Goal: Task Accomplishment & Management: Manage account settings

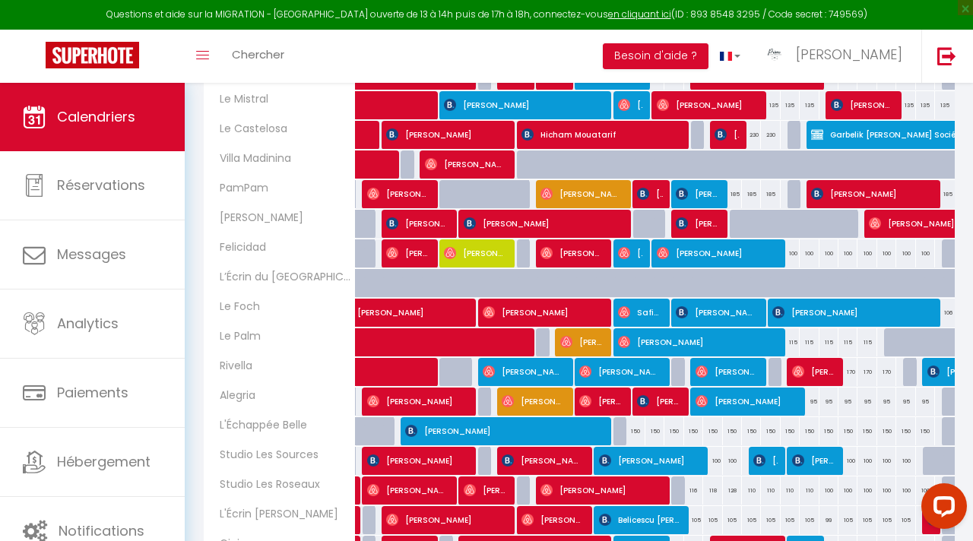
scroll to position [491, 0]
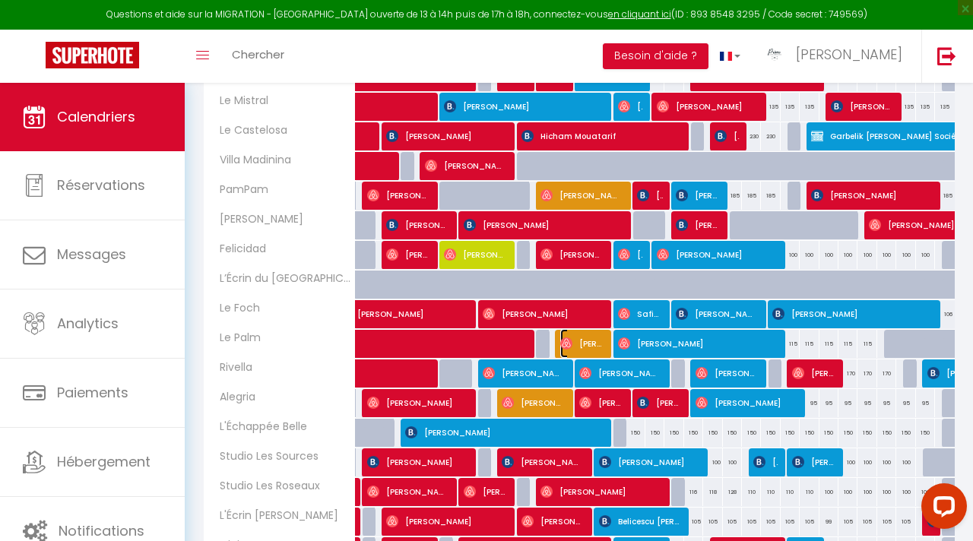
click at [588, 347] on span "[PERSON_NAME]" at bounding box center [582, 343] width 44 height 29
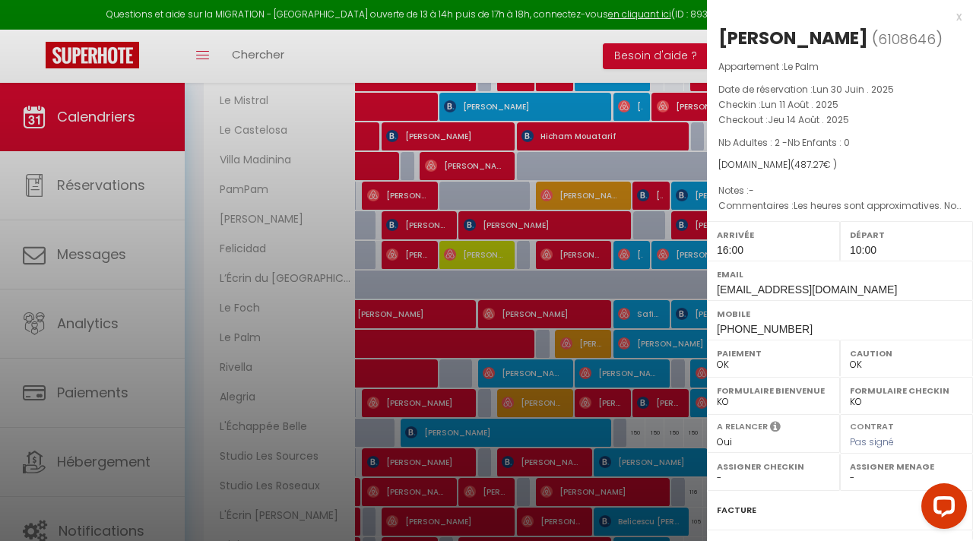
click at [601, 389] on div at bounding box center [486, 270] width 973 height 541
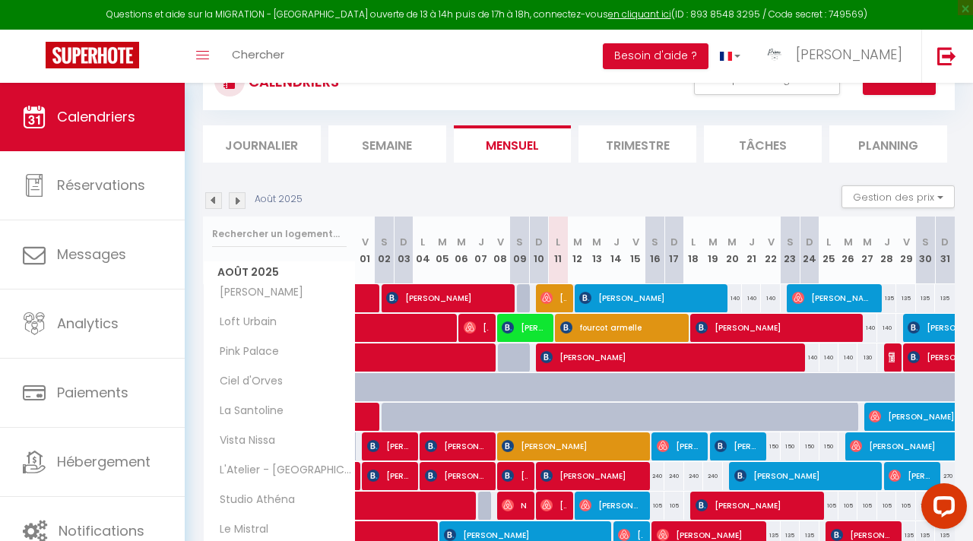
scroll to position [0, 0]
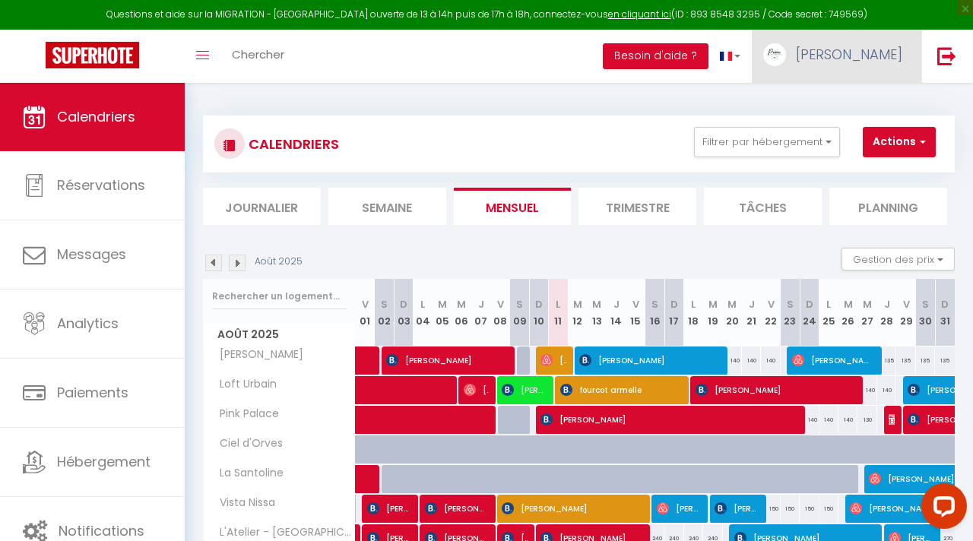
click at [896, 43] on link "[PERSON_NAME]" at bounding box center [837, 56] width 170 height 53
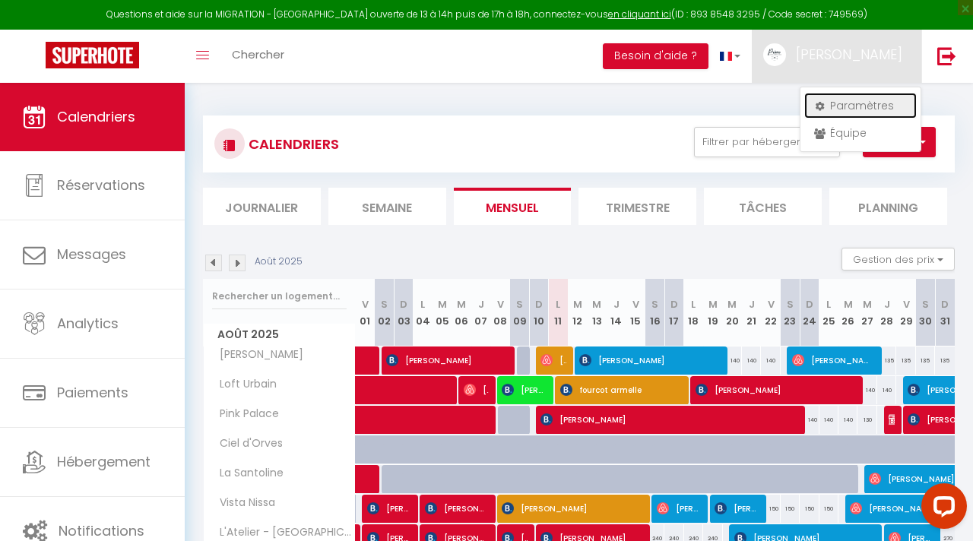
click at [868, 98] on link "Paramètres" at bounding box center [860, 106] width 113 height 26
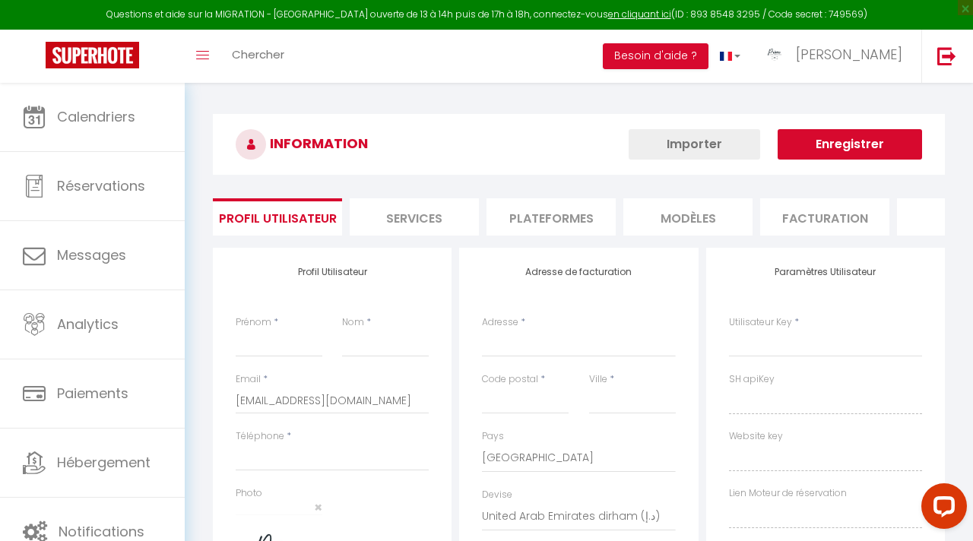
type input "[PERSON_NAME]"
type input "Chamoux"
type input "0669694883"
type input "[STREET_ADDRESS][PERSON_NAME]"
type input "06200"
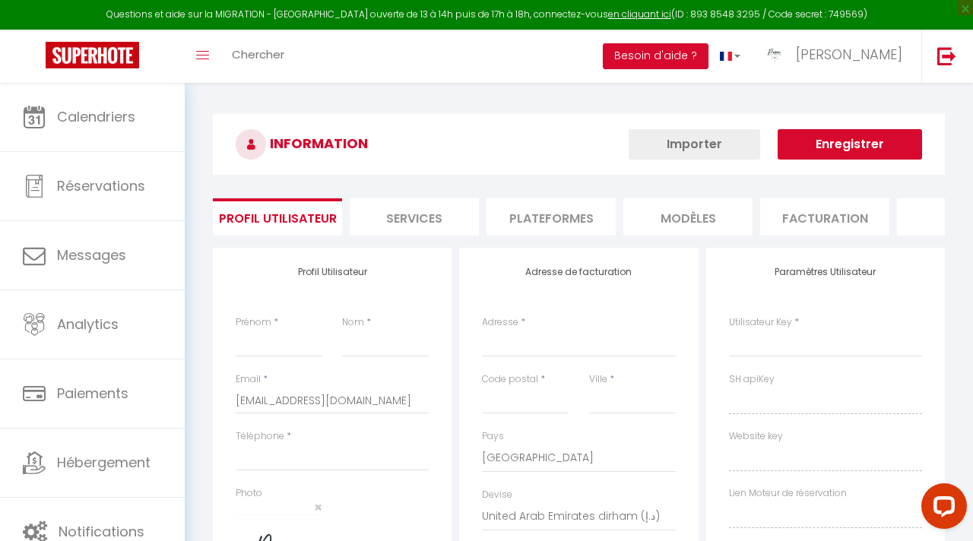
type input "Nice"
select select "28"
type input "dAJBkgXlNVQjcUOcTioguCSkF"
type input "78KSY5XRqC8G7RqiK6TFnUQFj"
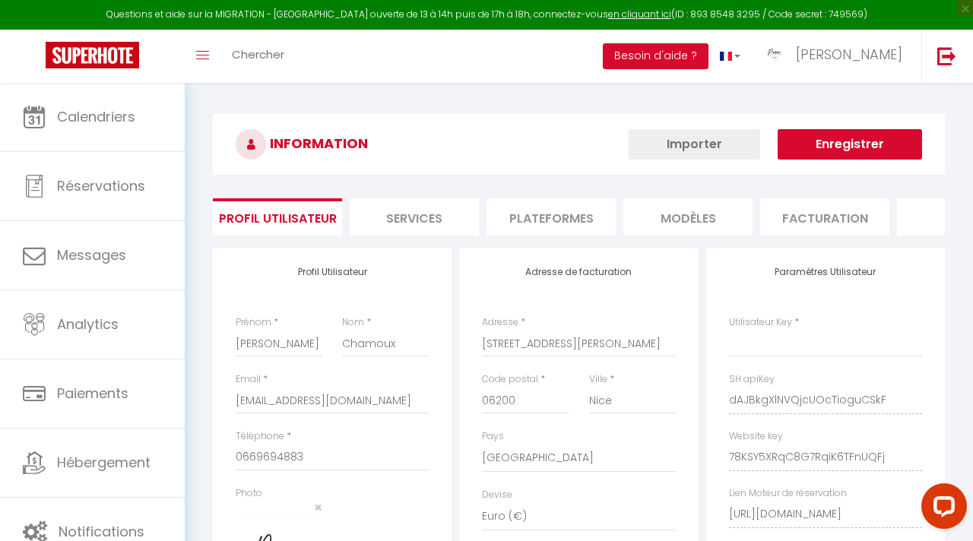
type input "[EMAIL_ADDRESS][DOMAIN_NAME]"
type input "dAJBkgXlNVQjcUOcTioguCSkF"
type input "78KSY5XRqC8G7RqiK6TFnUQFj"
type input "[URL][DOMAIN_NAME]"
select select "fr"
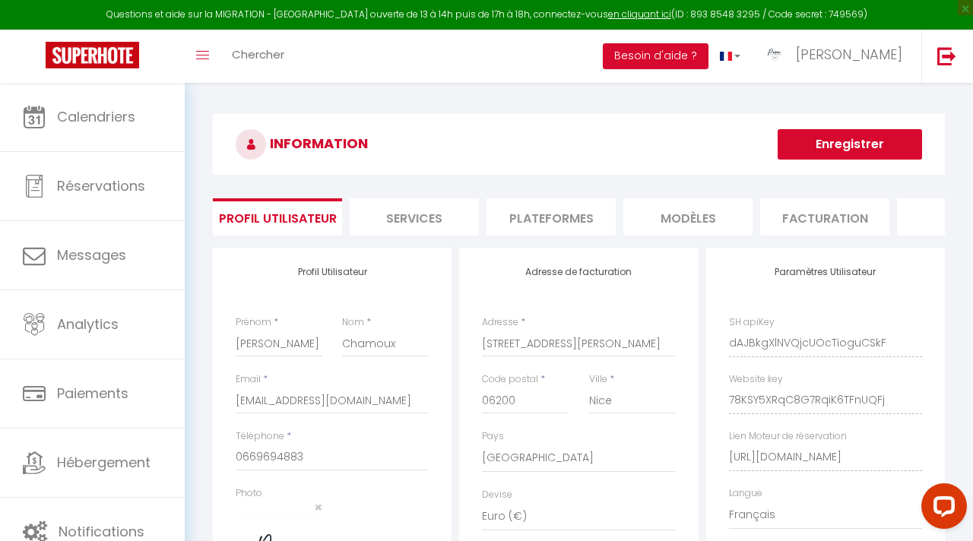
click at [552, 218] on li "Plateformes" at bounding box center [551, 216] width 129 height 37
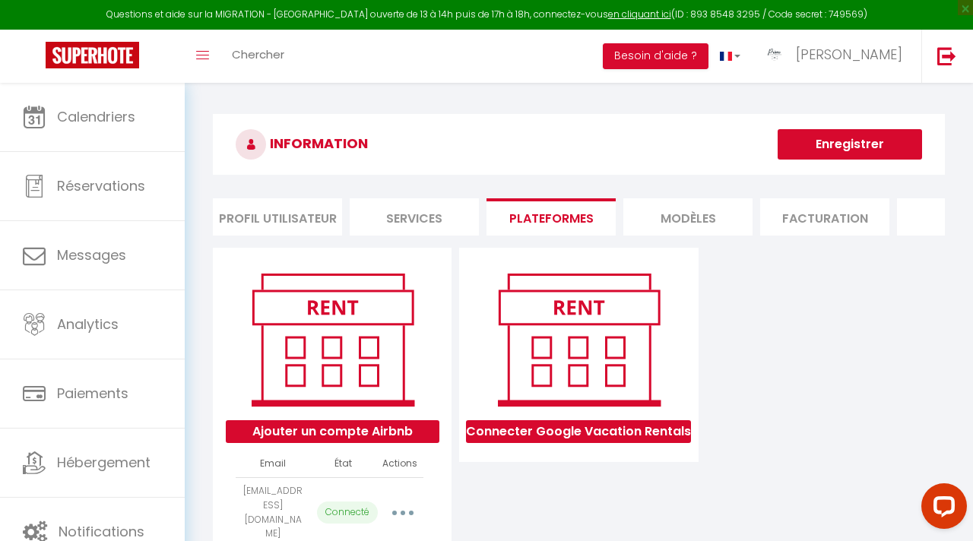
scroll to position [83, 0]
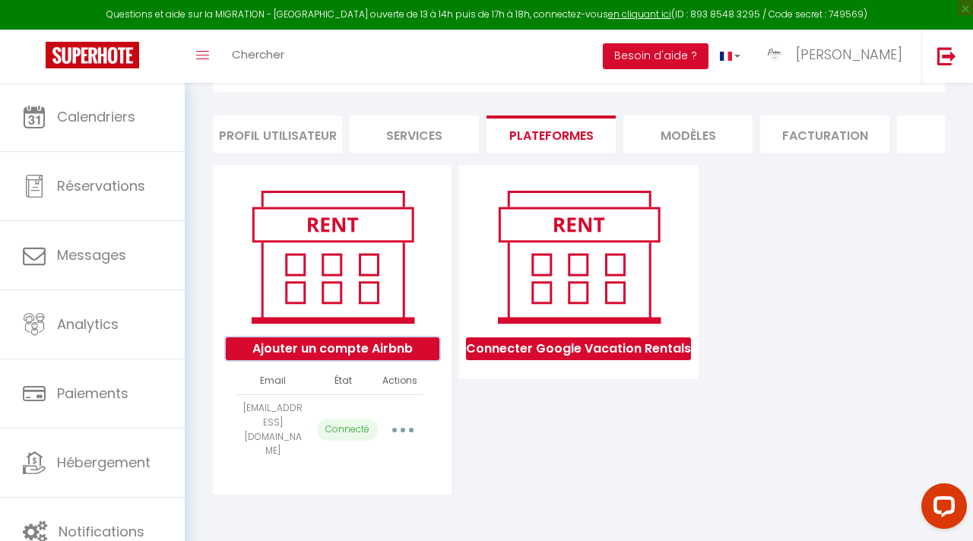
click at [398, 350] on button "Ajouter un compte Airbnb" at bounding box center [333, 349] width 214 height 23
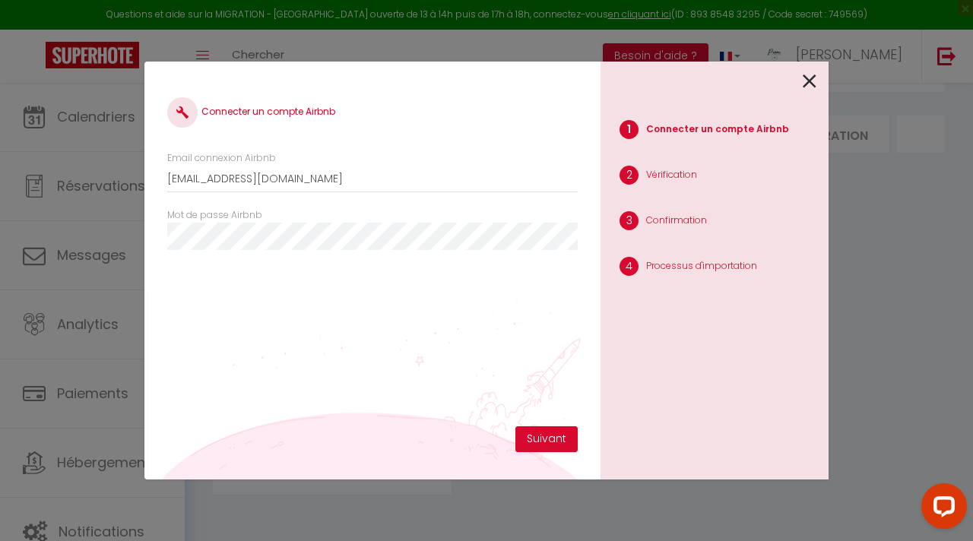
click at [810, 81] on icon at bounding box center [810, 81] width 14 height 23
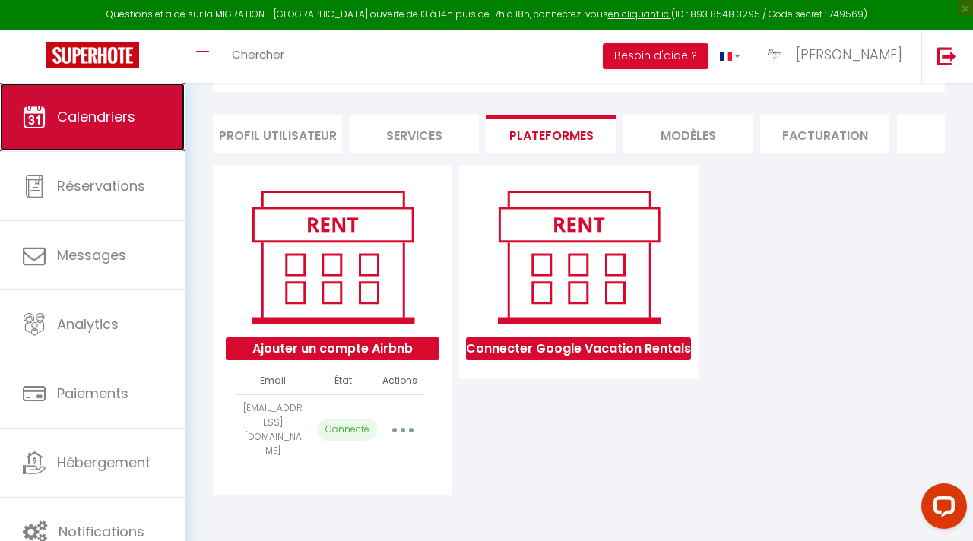
click at [158, 114] on link "Calendriers" at bounding box center [92, 117] width 185 height 68
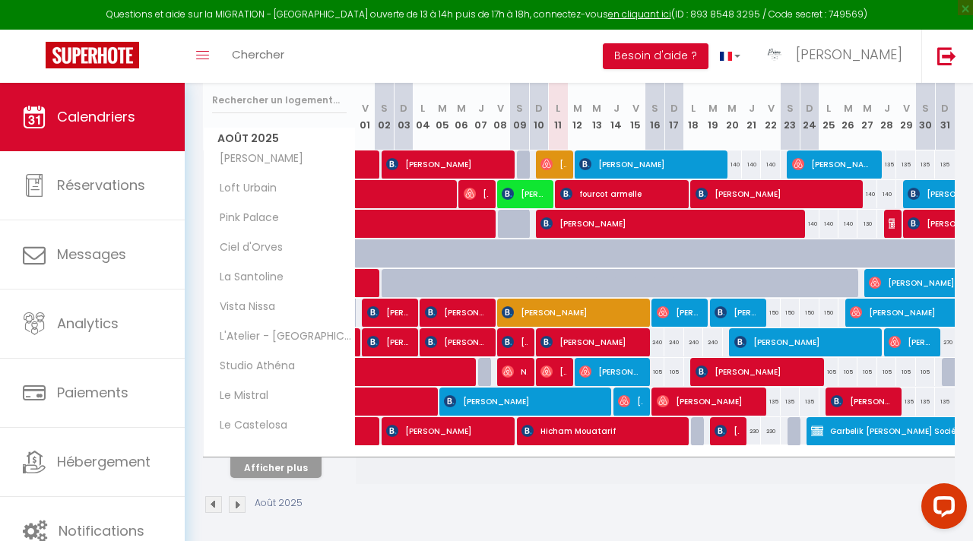
scroll to position [201, 0]
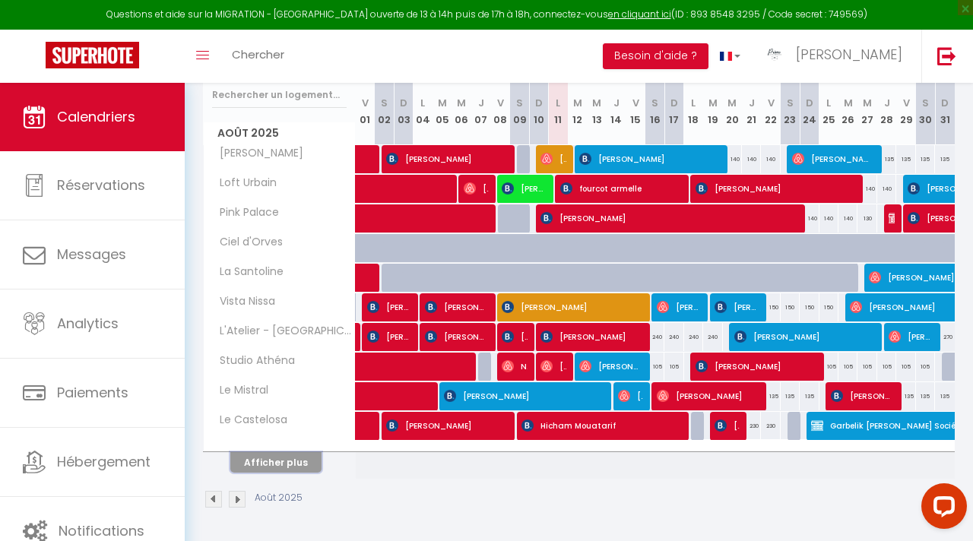
click at [306, 472] on button "Afficher plus" at bounding box center [275, 462] width 91 height 21
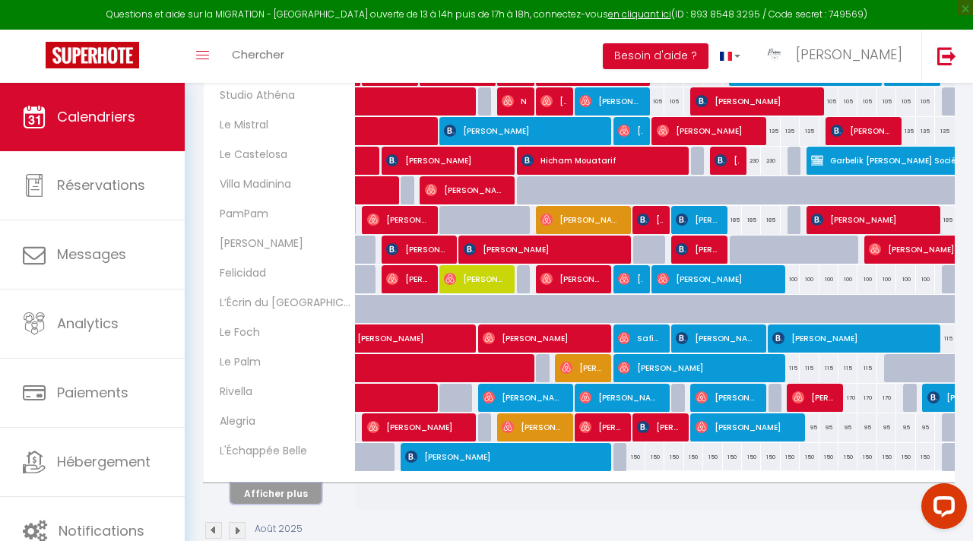
scroll to position [498, 0]
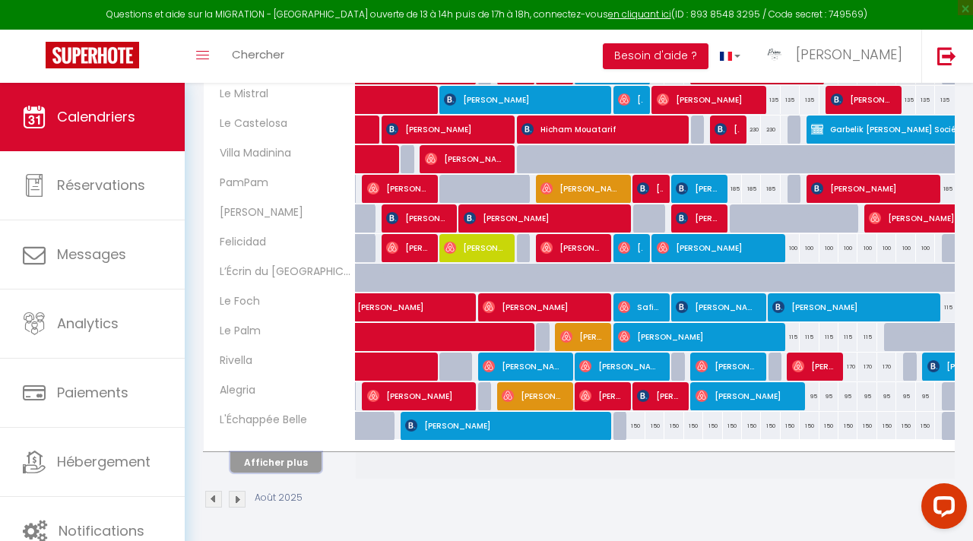
click at [284, 454] on button "Afficher plus" at bounding box center [275, 462] width 91 height 21
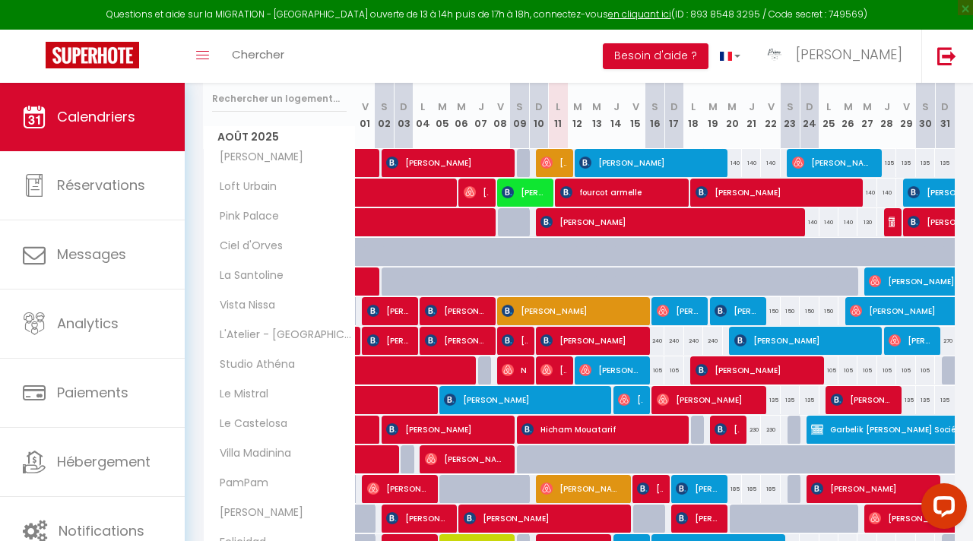
scroll to position [103, 0]
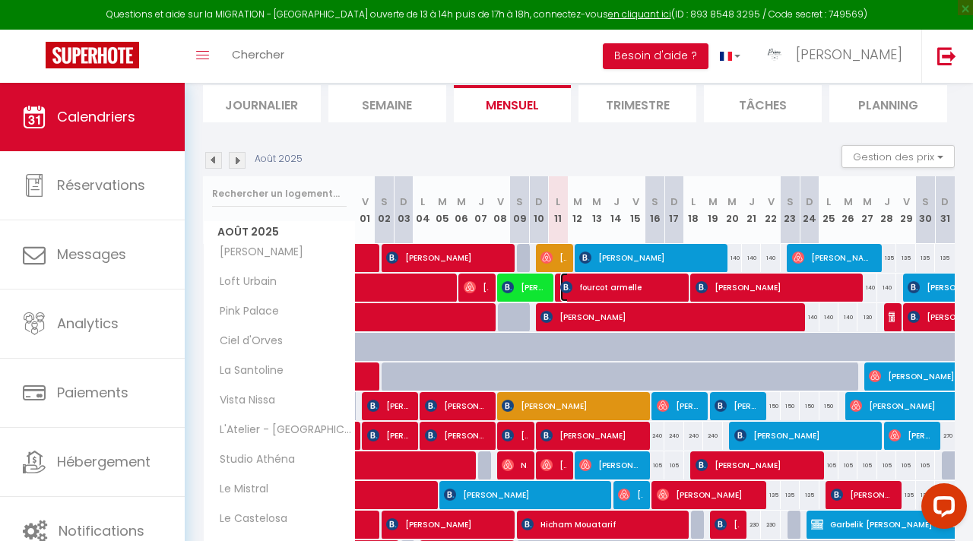
click at [599, 290] on span "fourcot armelle" at bounding box center [620, 287] width 120 height 29
select select "OK"
select select "1"
select select "0"
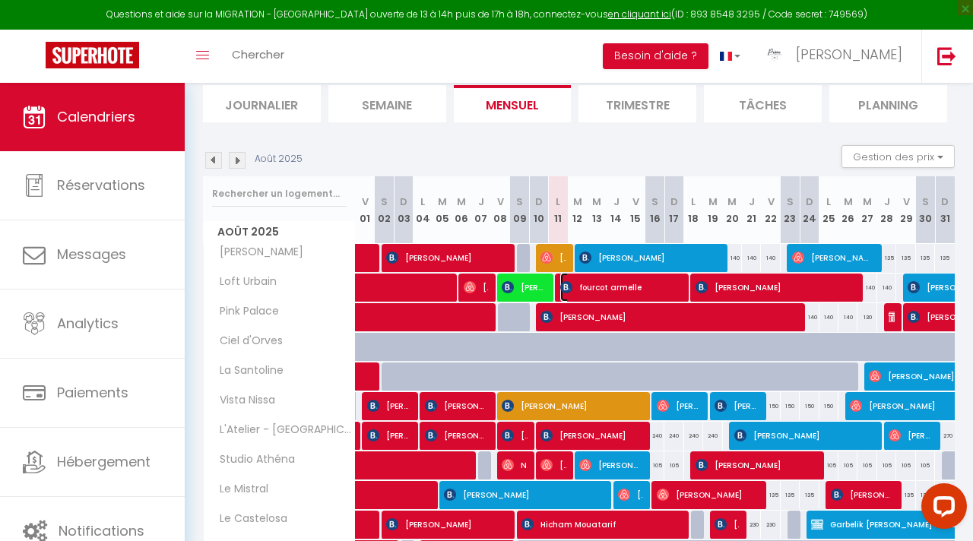
select select "1"
select select
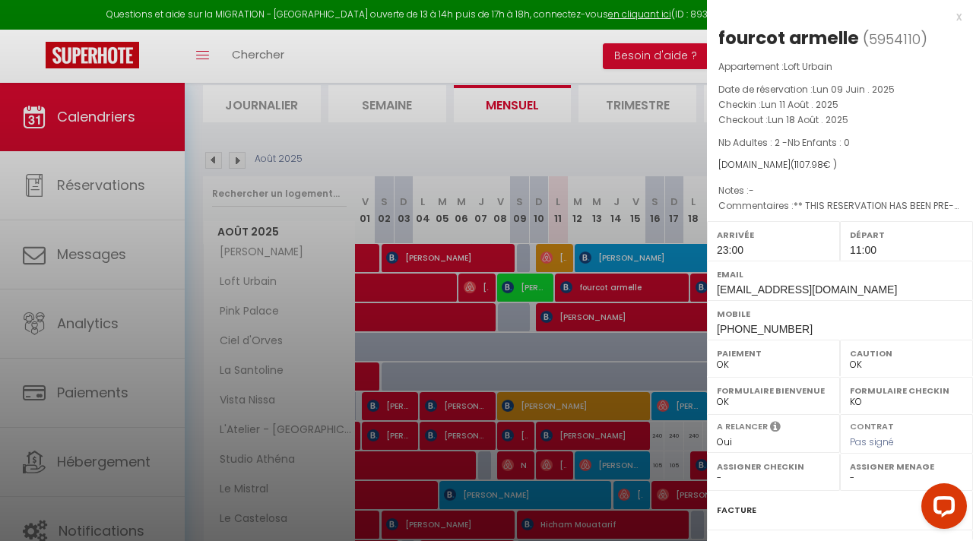
click at [553, 296] on div at bounding box center [486, 270] width 973 height 541
click at [530, 289] on div at bounding box center [486, 270] width 973 height 541
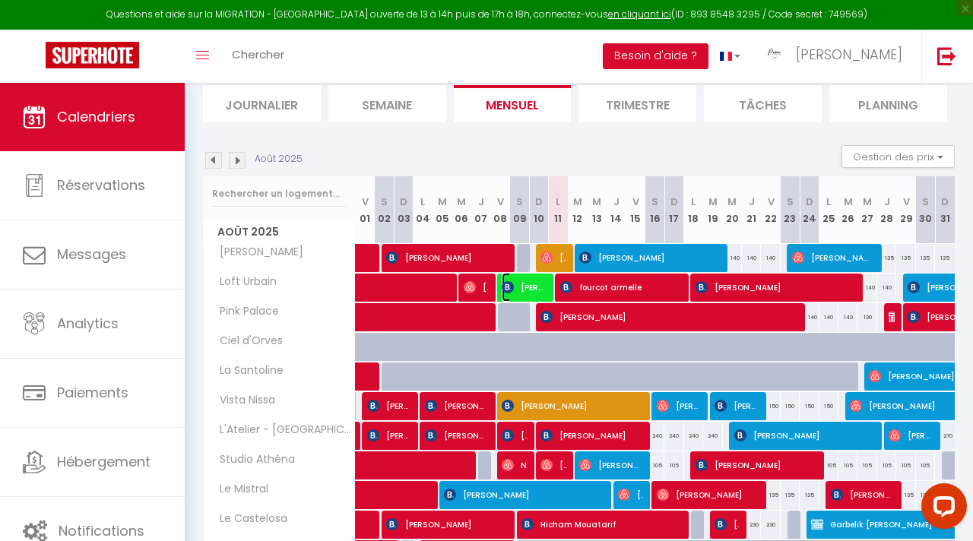
click at [530, 289] on span "[PERSON_NAME]" at bounding box center [524, 287] width 44 height 29
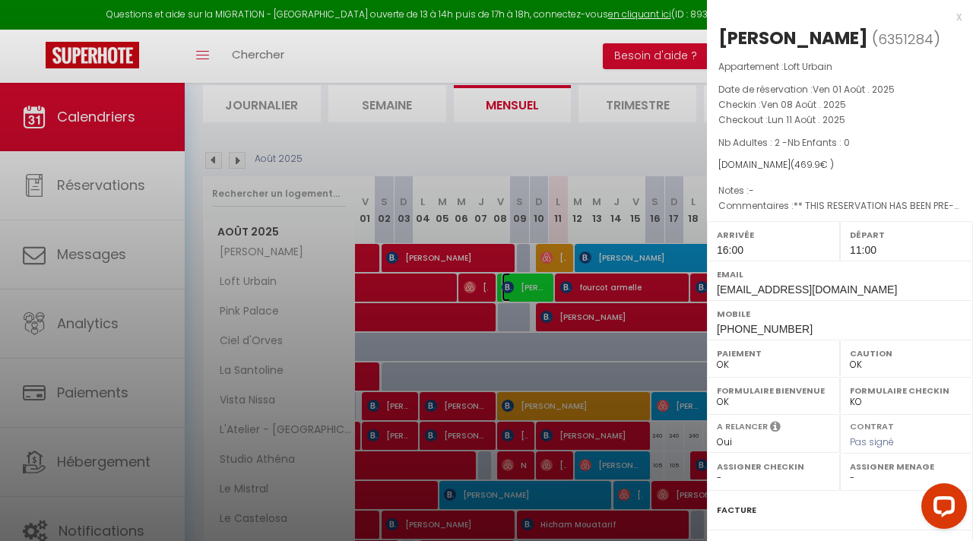
scroll to position [167, 0]
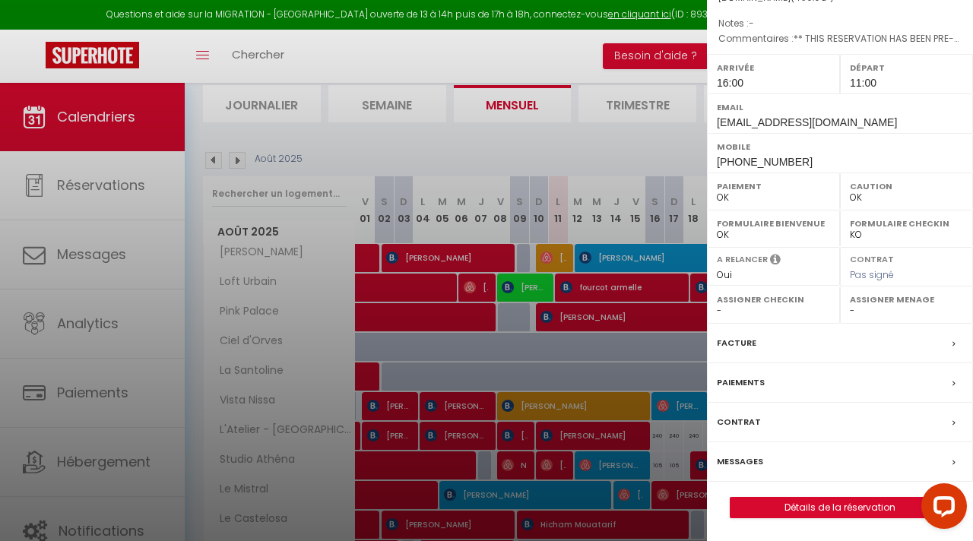
click at [747, 461] on label "Messages" at bounding box center [740, 462] width 46 height 16
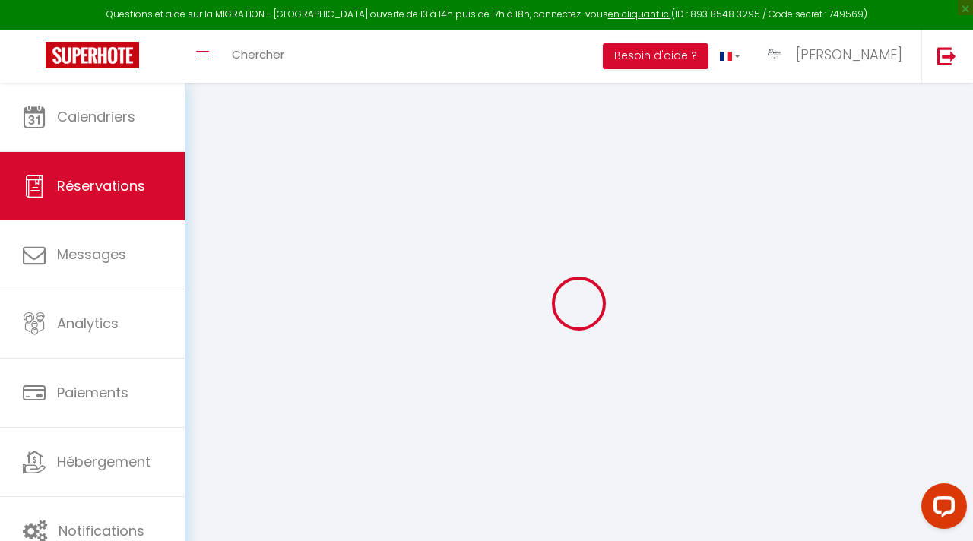
select select
checkbox input "false"
type textarea "** THIS RESERVATION HAS BEEN PRE-PAID ** BOOKING NOTE : Payment charge is EUR 6…"
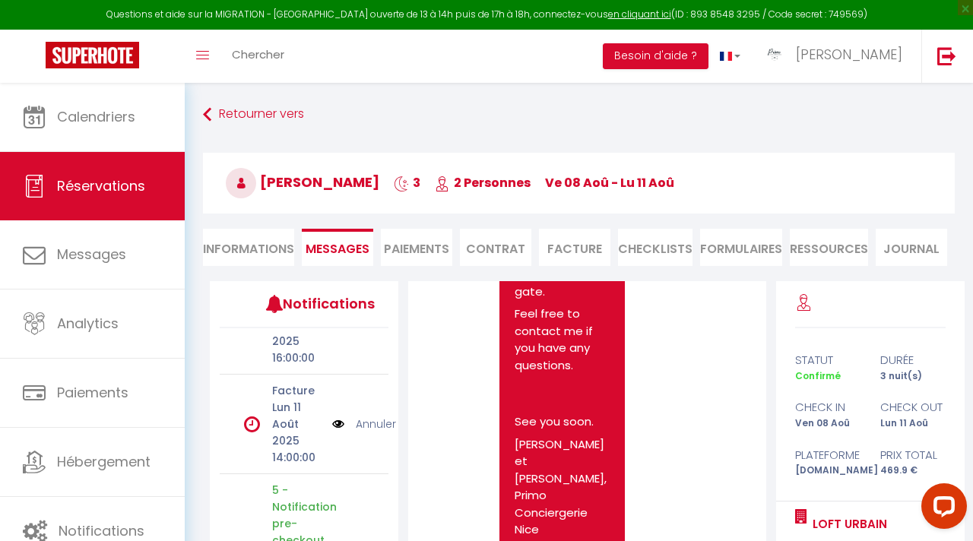
scroll to position [136, 0]
click at [370, 440] on link "Annuler" at bounding box center [376, 441] width 40 height 17
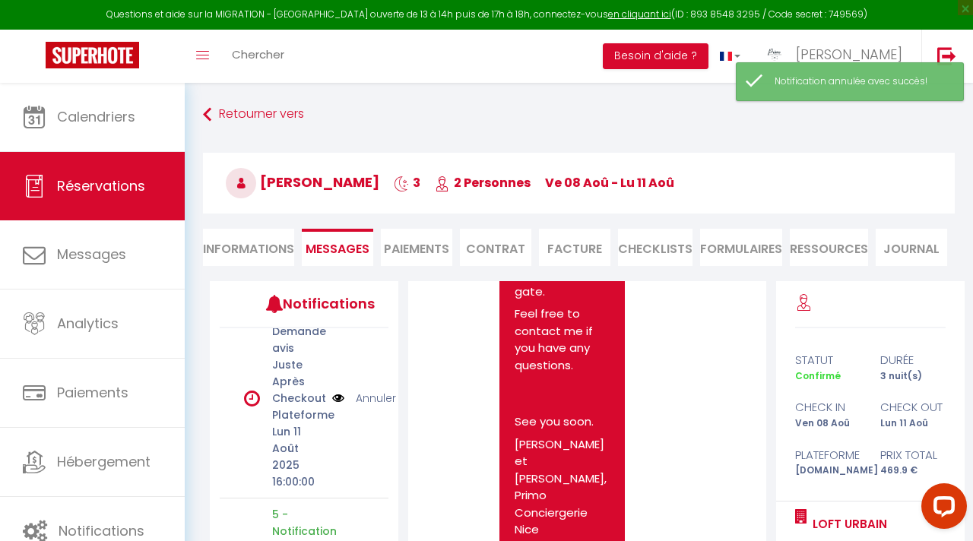
click at [374, 395] on link "Annuler" at bounding box center [376, 398] width 40 height 17
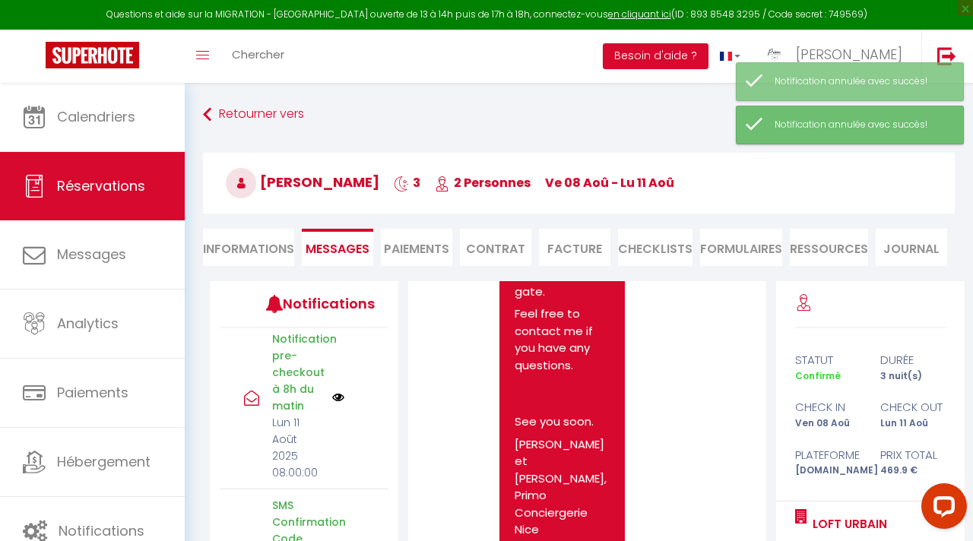
scroll to position [0, 0]
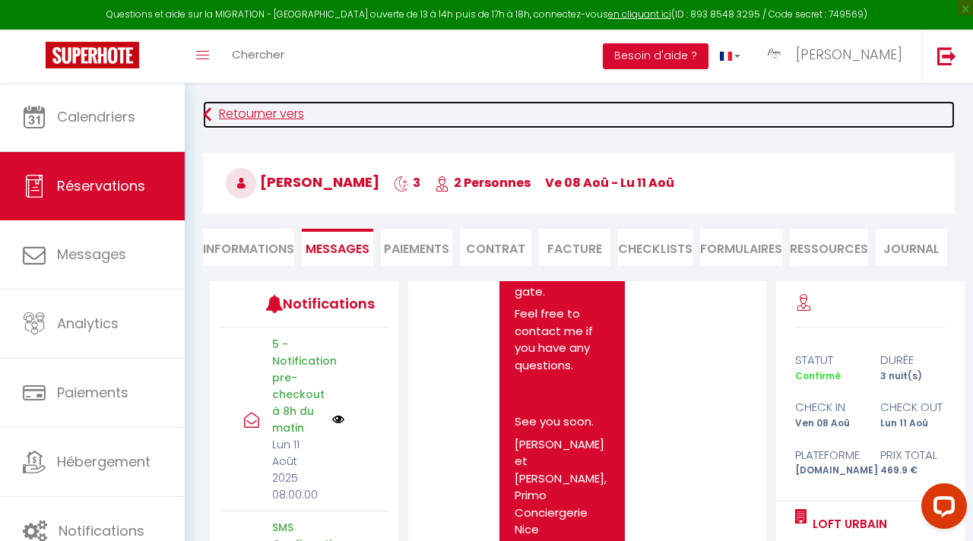
click at [209, 103] on icon at bounding box center [207, 114] width 8 height 27
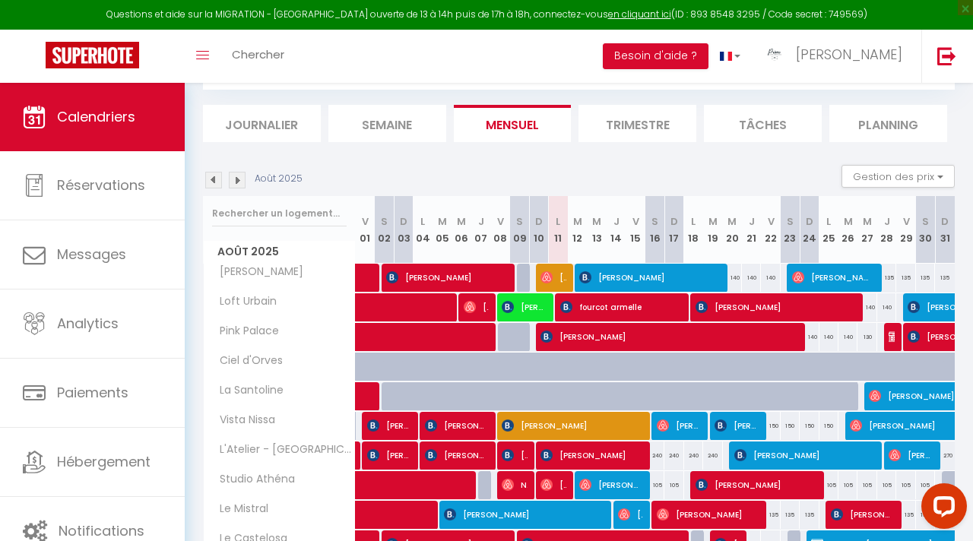
scroll to position [201, 0]
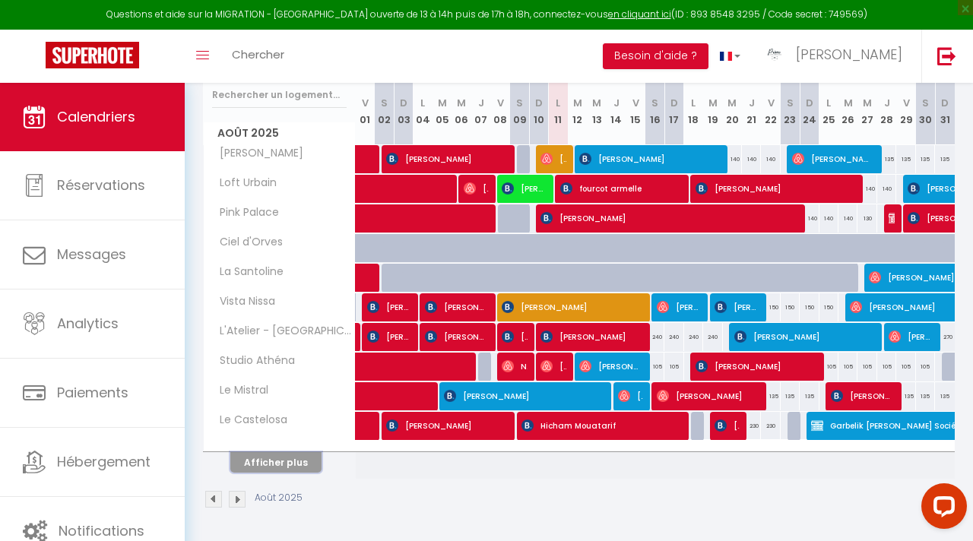
click at [297, 458] on button "Afficher plus" at bounding box center [275, 462] width 91 height 21
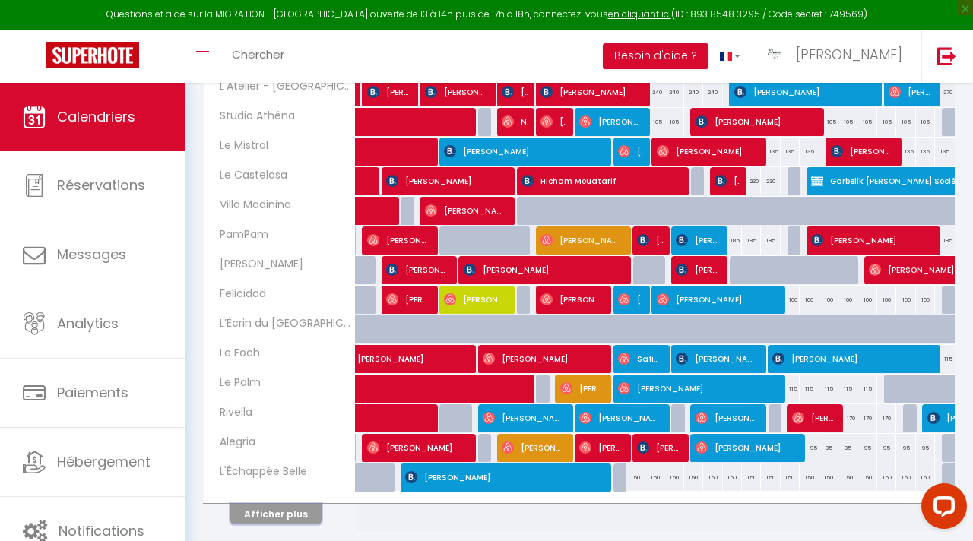
scroll to position [445, 0]
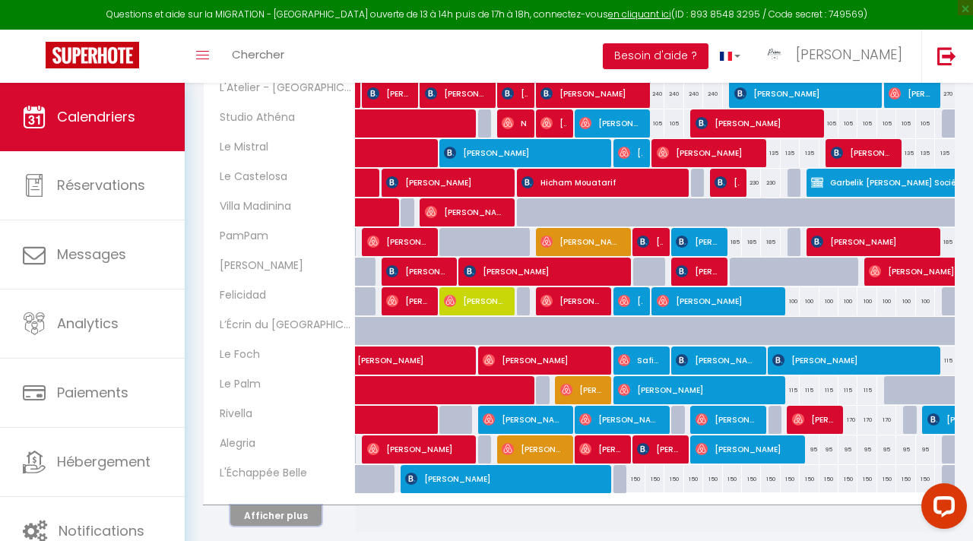
click at [289, 525] on button "Afficher plus" at bounding box center [275, 516] width 91 height 21
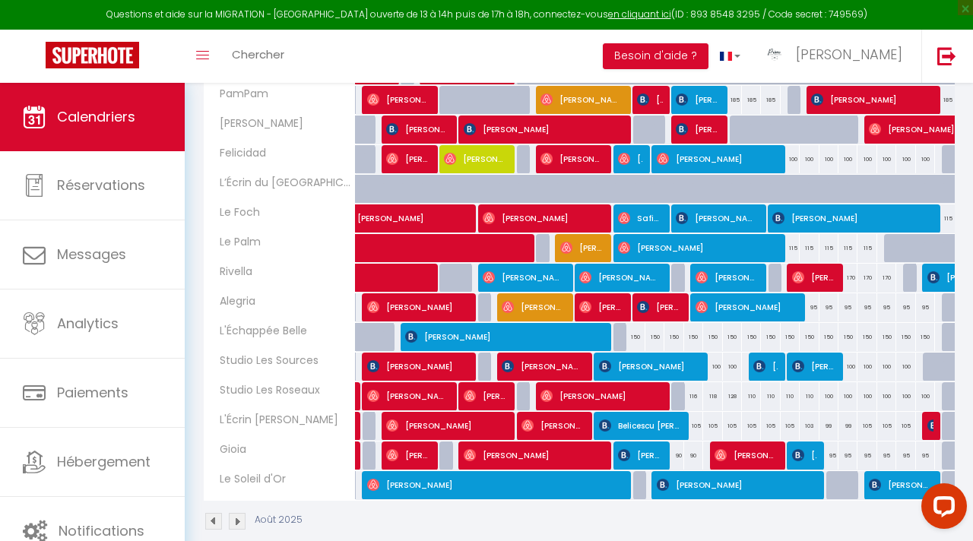
scroll to position [588, 0]
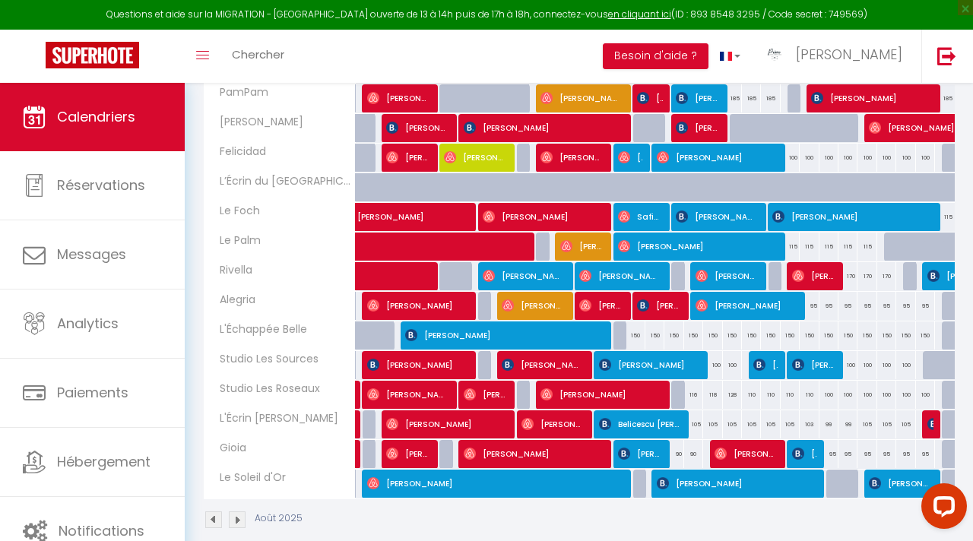
click at [689, 395] on div "116" at bounding box center [693, 395] width 19 height 28
type input "116"
type input "Lun 18 Août 2025"
type input "[DATE] Août 2025"
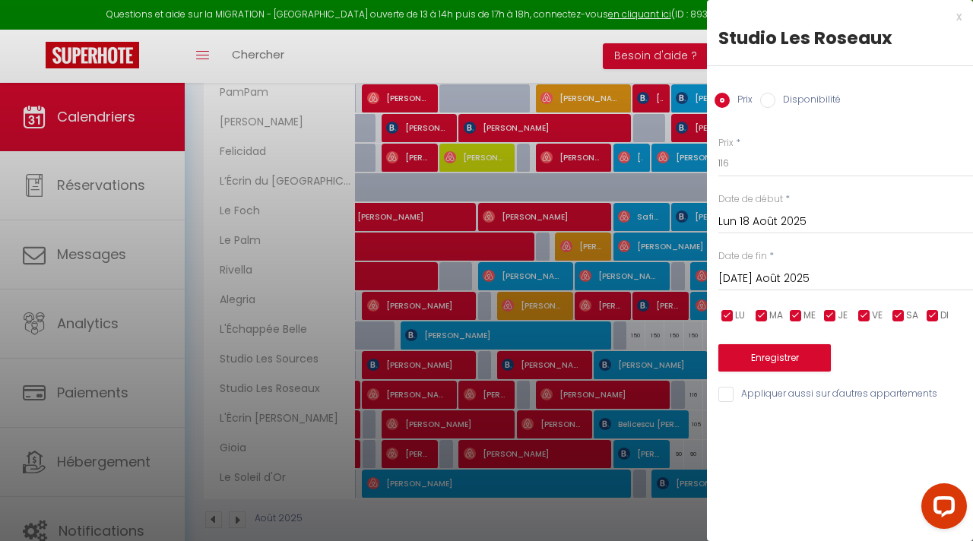
click at [959, 14] on div "x" at bounding box center [834, 17] width 255 height 18
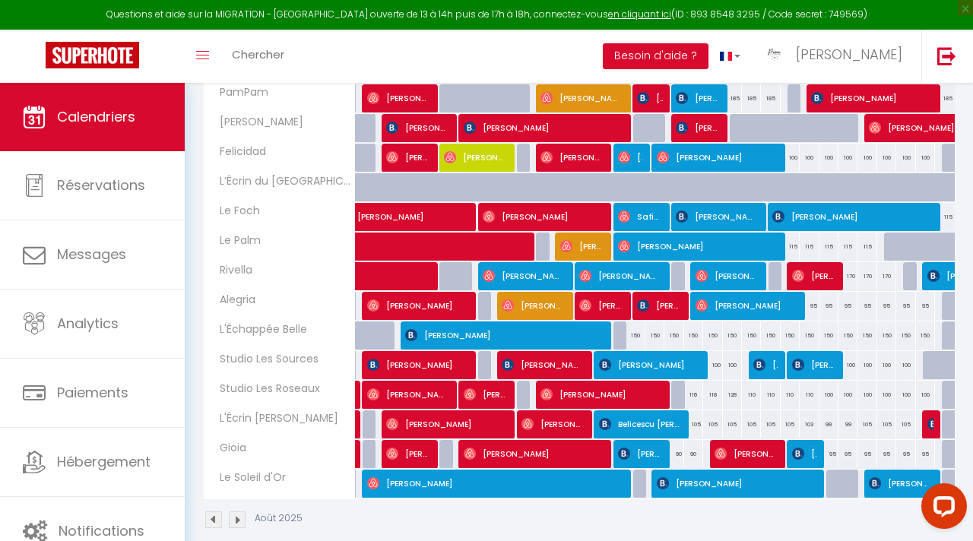
click at [692, 394] on div "116" at bounding box center [693, 395] width 19 height 28
type input "116"
type input "Lun 18 Août 2025"
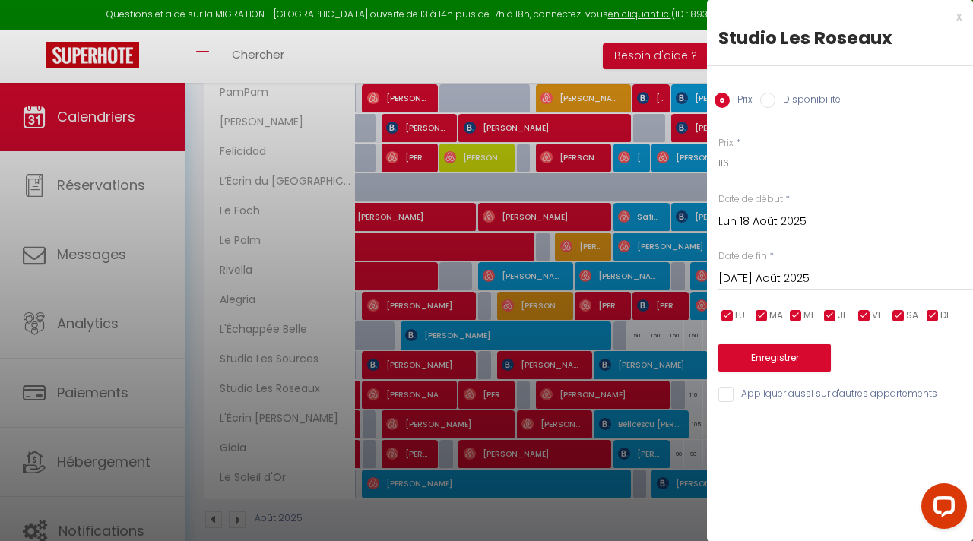
click at [760, 277] on input "[DATE] Août 2025" at bounding box center [845, 279] width 255 height 20
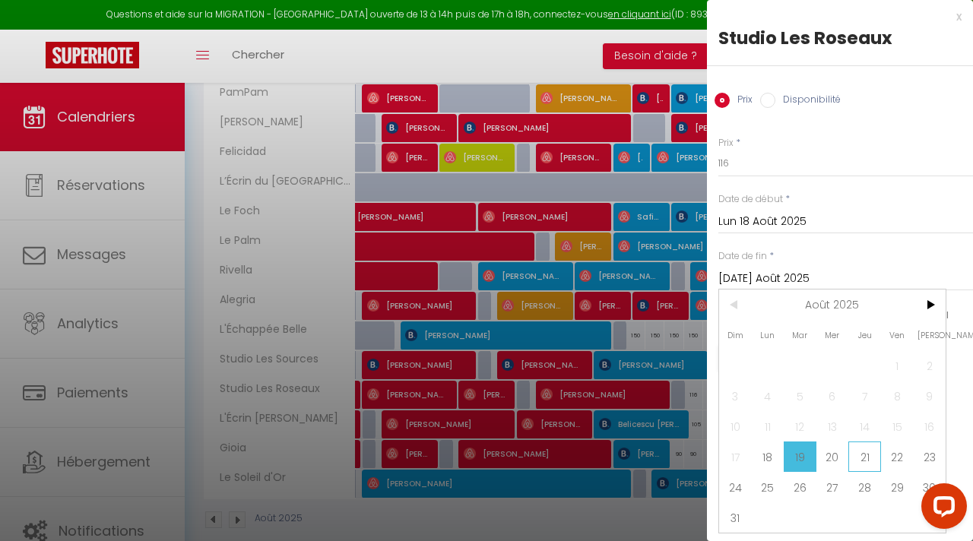
click at [856, 458] on span "21" at bounding box center [864, 457] width 33 height 30
type input "[DEMOGRAPHIC_DATA] 21 Août 2025"
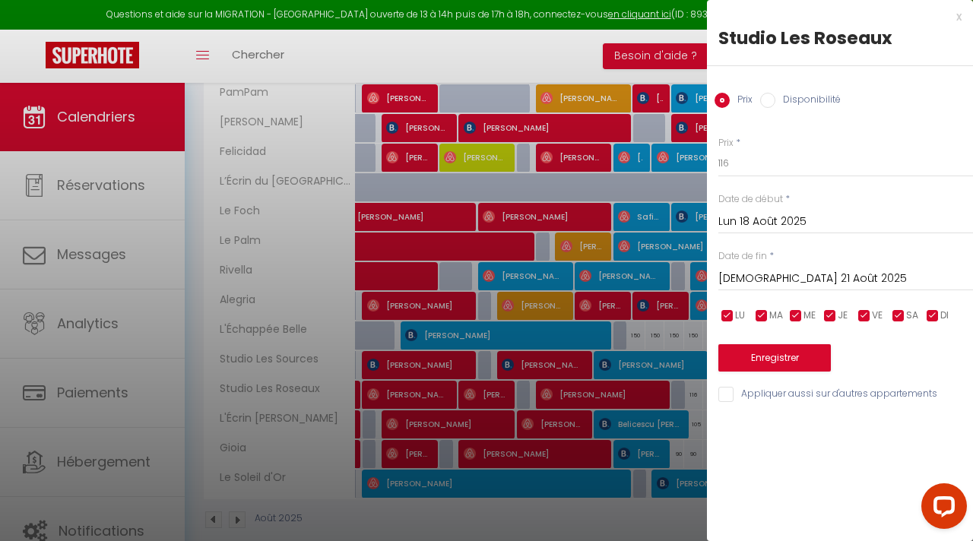
click at [771, 107] on input "Disponibilité" at bounding box center [767, 100] width 15 height 15
radio input "true"
radio input "false"
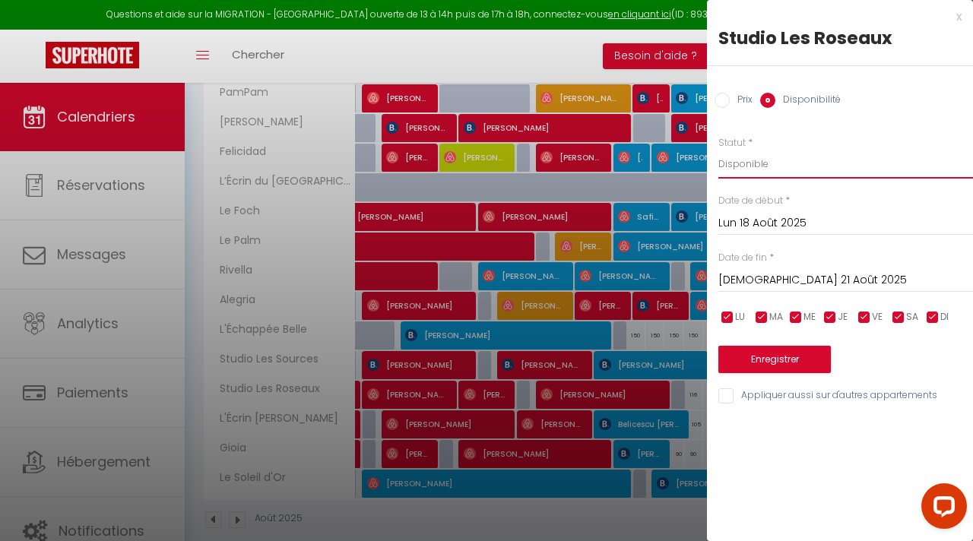
click at [763, 163] on select "Disponible Indisponible" at bounding box center [845, 164] width 255 height 29
click at [766, 361] on button "Enregistrer" at bounding box center [774, 359] width 113 height 27
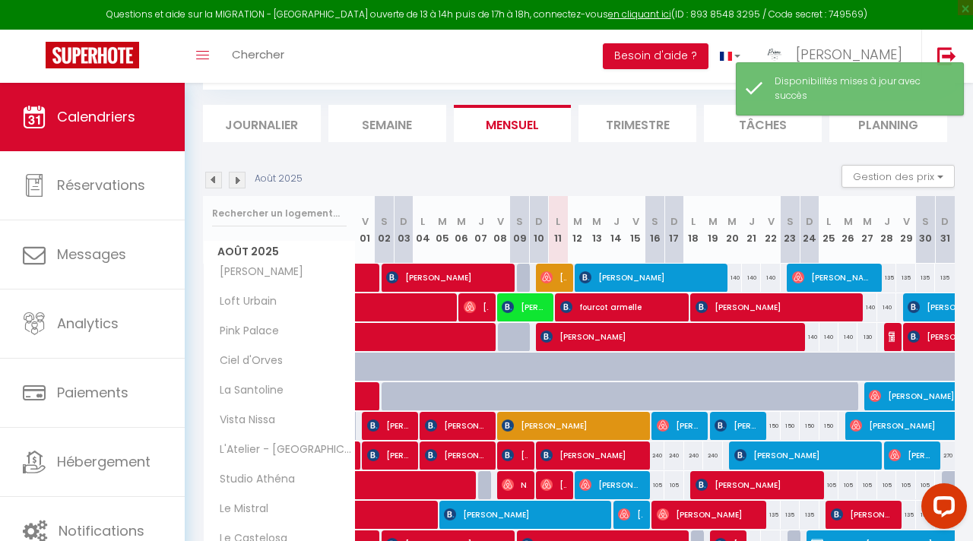
scroll to position [201, 0]
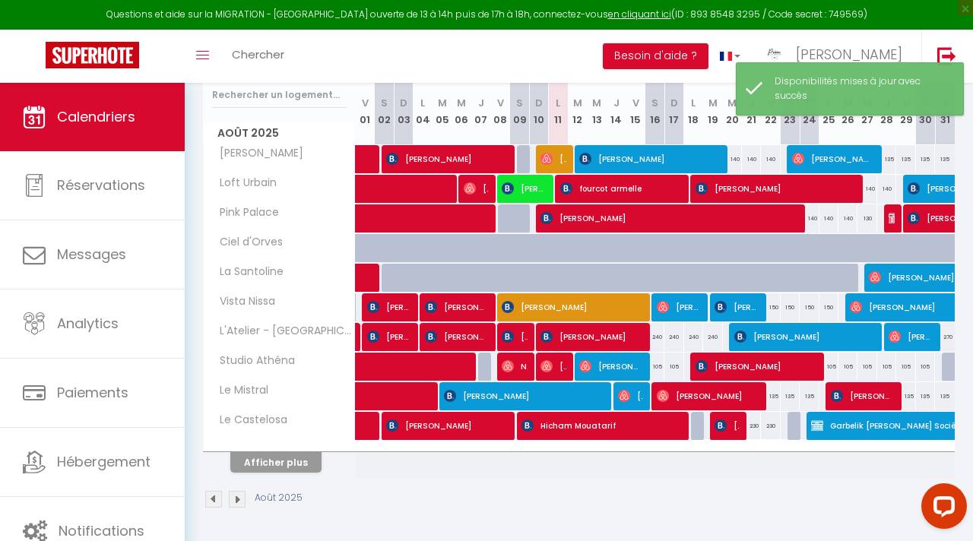
click at [286, 474] on th "Afficher plus" at bounding box center [280, 460] width 152 height 38
click at [295, 465] on button "Afficher plus" at bounding box center [275, 462] width 91 height 21
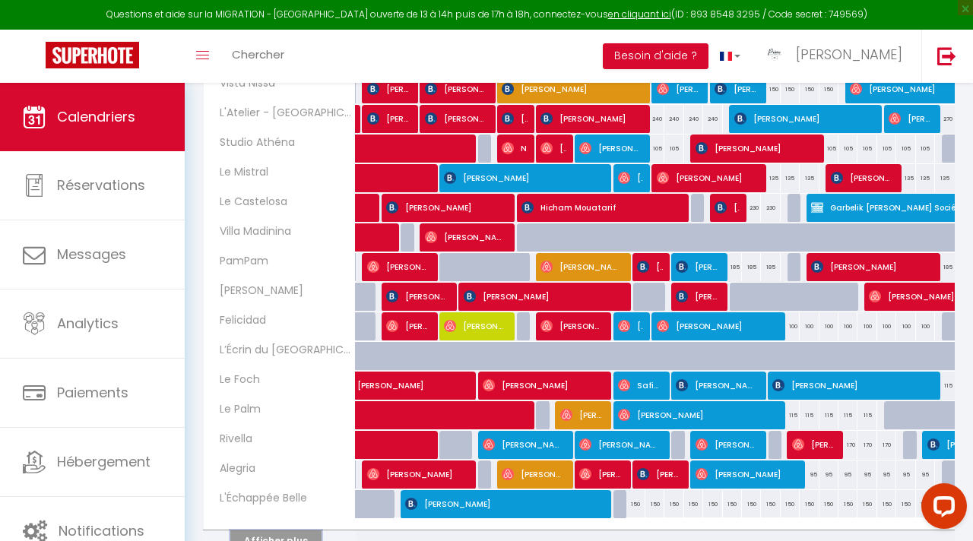
scroll to position [498, 0]
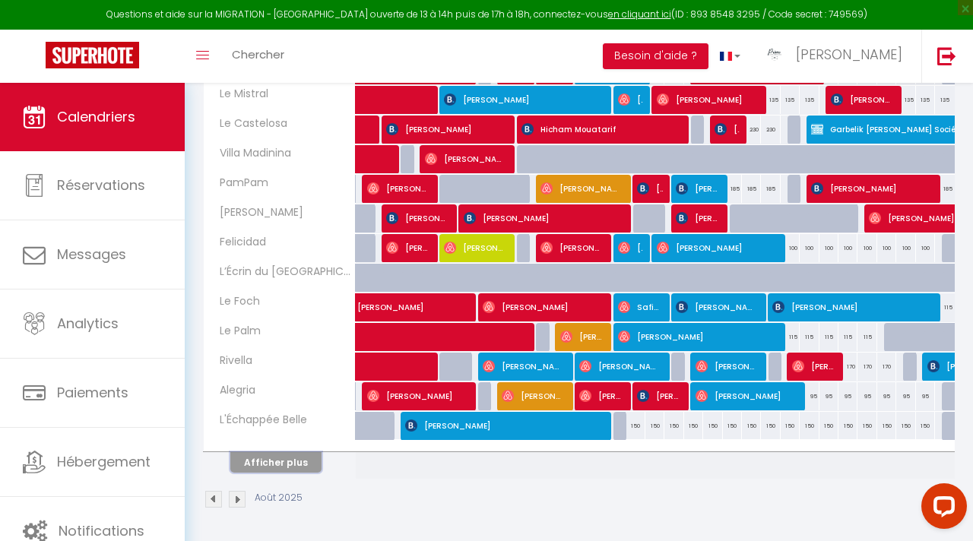
click at [297, 465] on button "Afficher plus" at bounding box center [275, 462] width 91 height 21
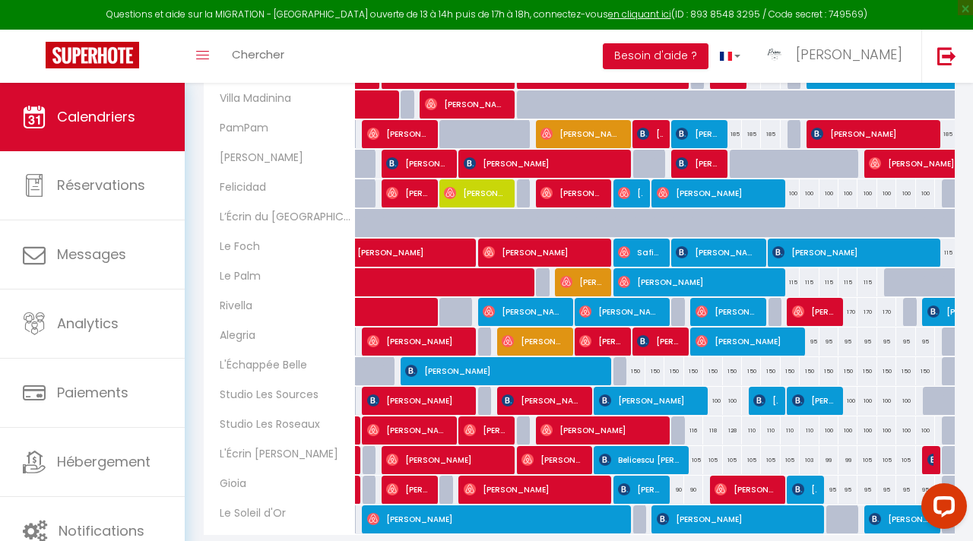
scroll to position [563, 0]
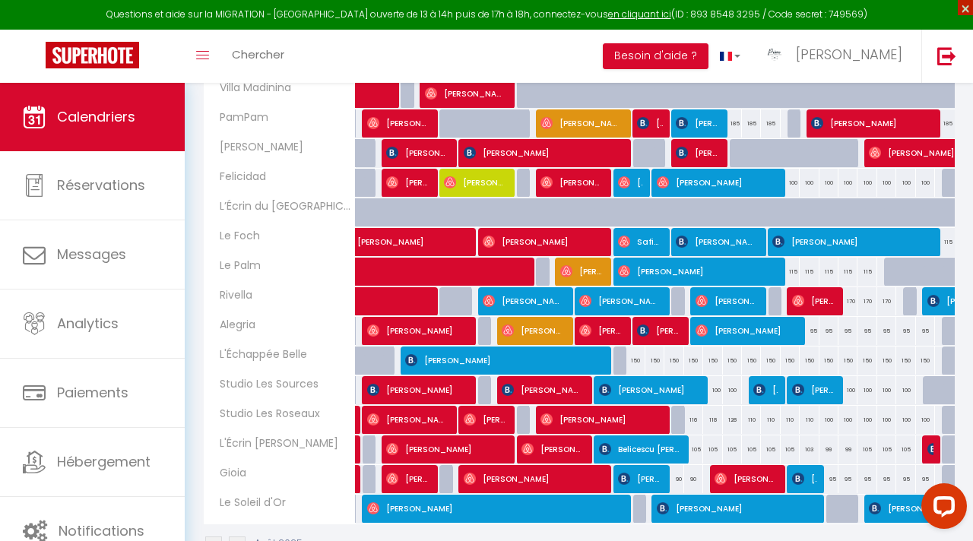
click at [965, 10] on span "×" at bounding box center [965, 7] width 15 height 15
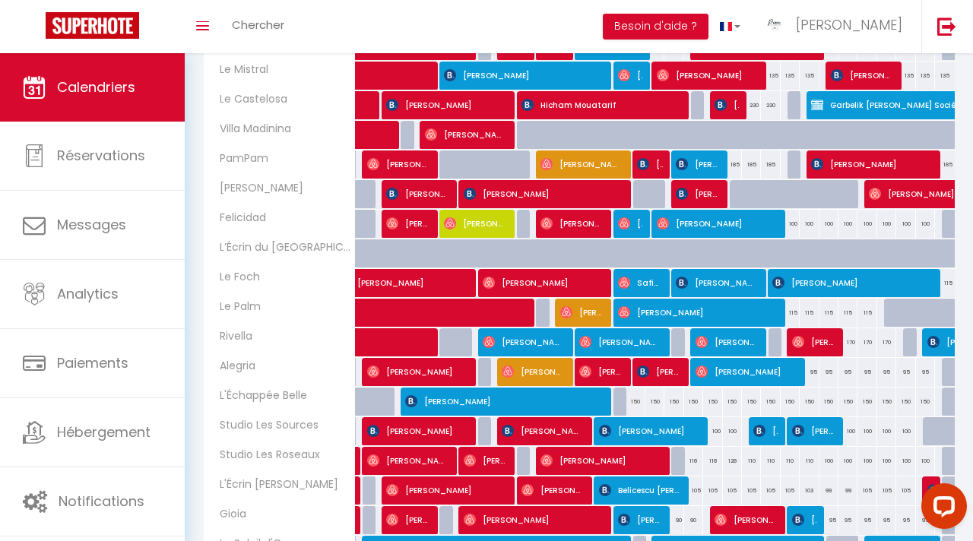
scroll to position [579, 0]
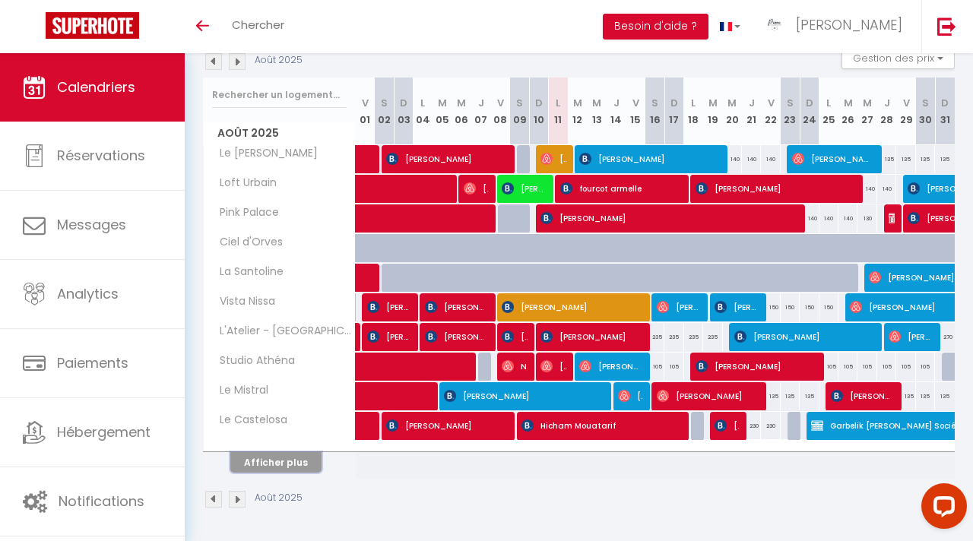
click at [307, 469] on button "Afficher plus" at bounding box center [275, 462] width 91 height 21
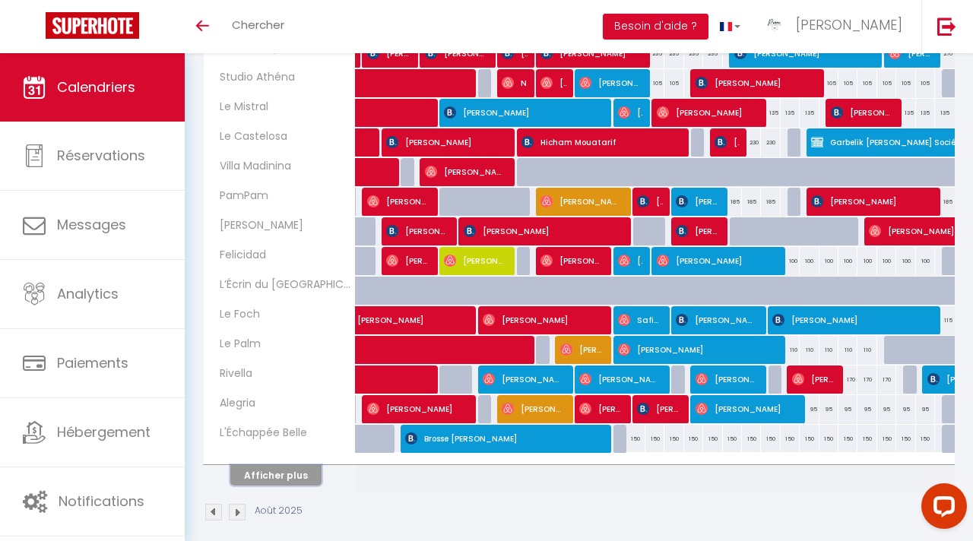
scroll to position [468, 0]
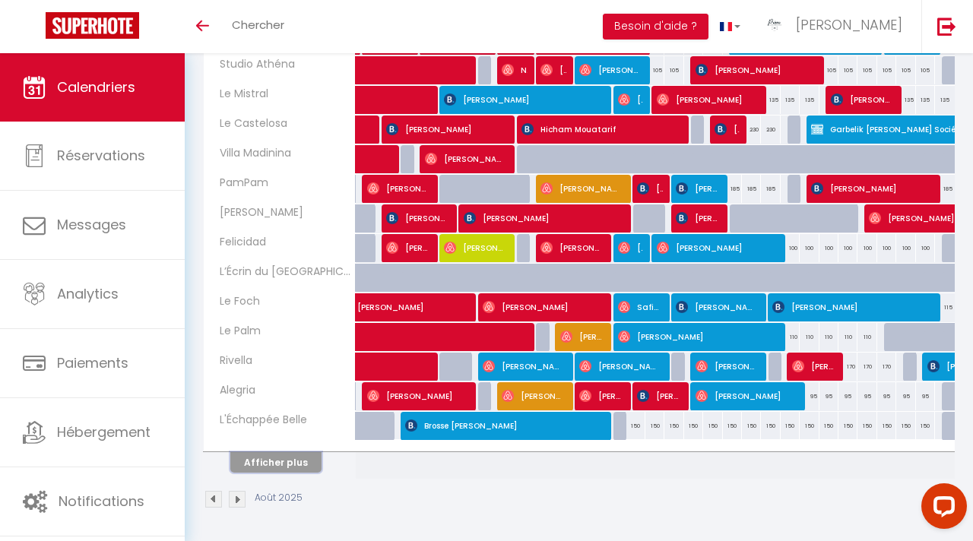
click at [297, 459] on button "Afficher plus" at bounding box center [275, 462] width 91 height 21
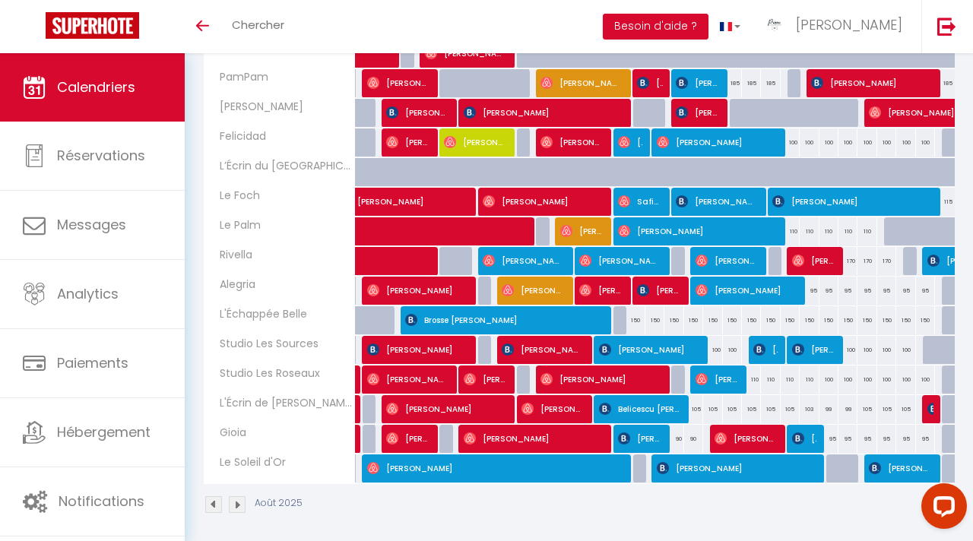
scroll to position [572, 0]
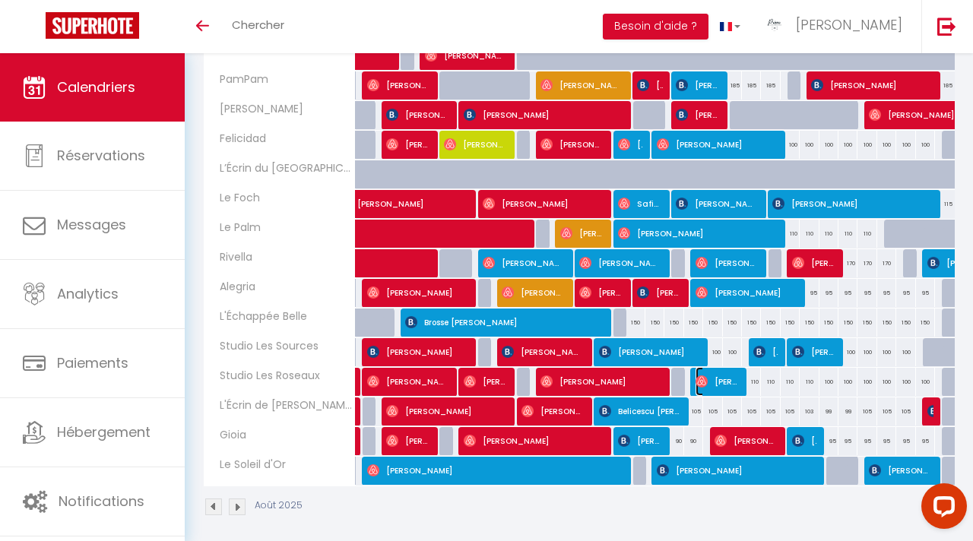
click at [706, 383] on img at bounding box center [702, 382] width 12 height 12
select select "OK"
select select "1"
select select "0"
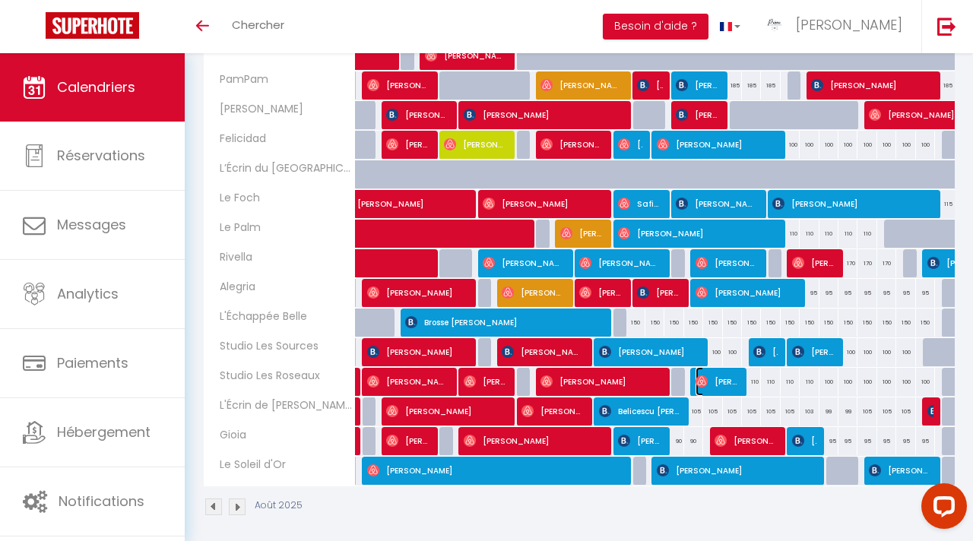
select select "1"
select select
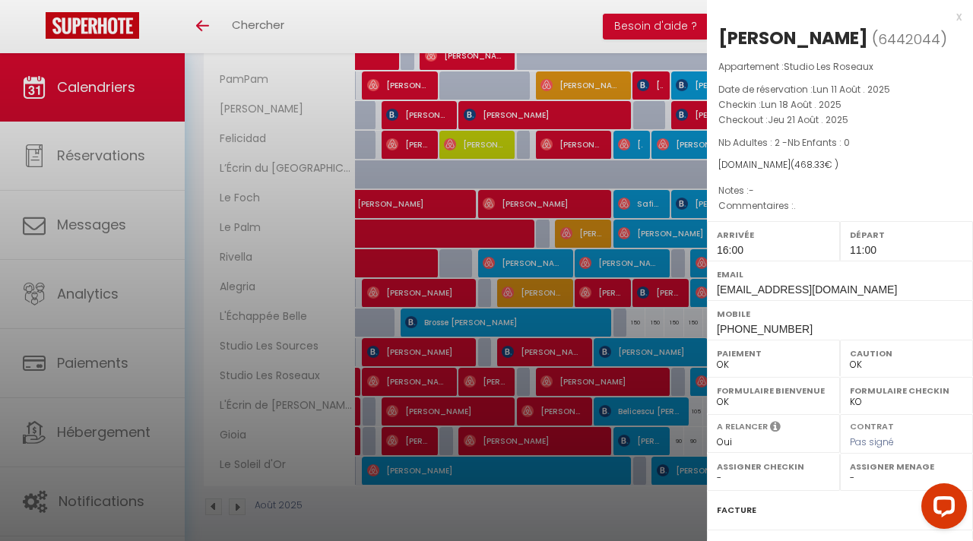
click at [547, 36] on div at bounding box center [486, 270] width 973 height 541
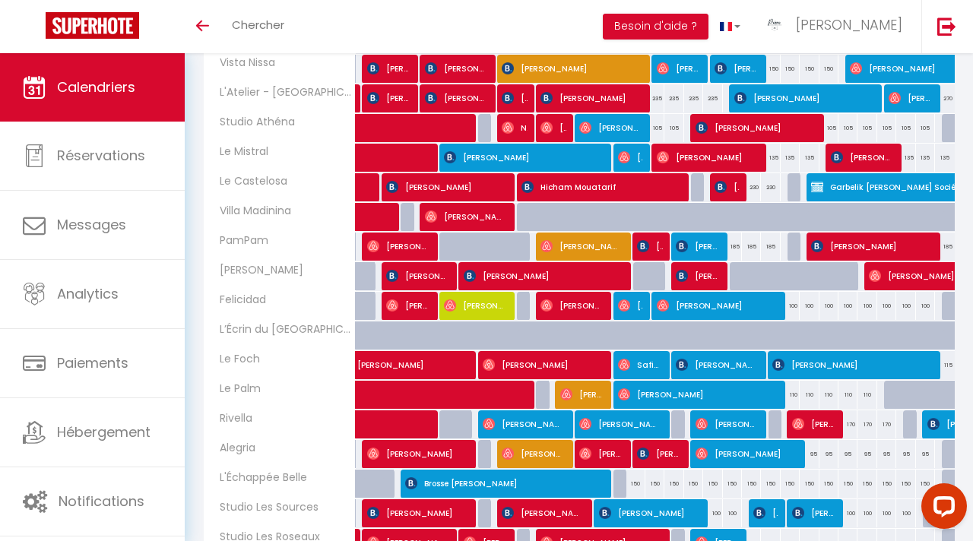
scroll to position [409, 0]
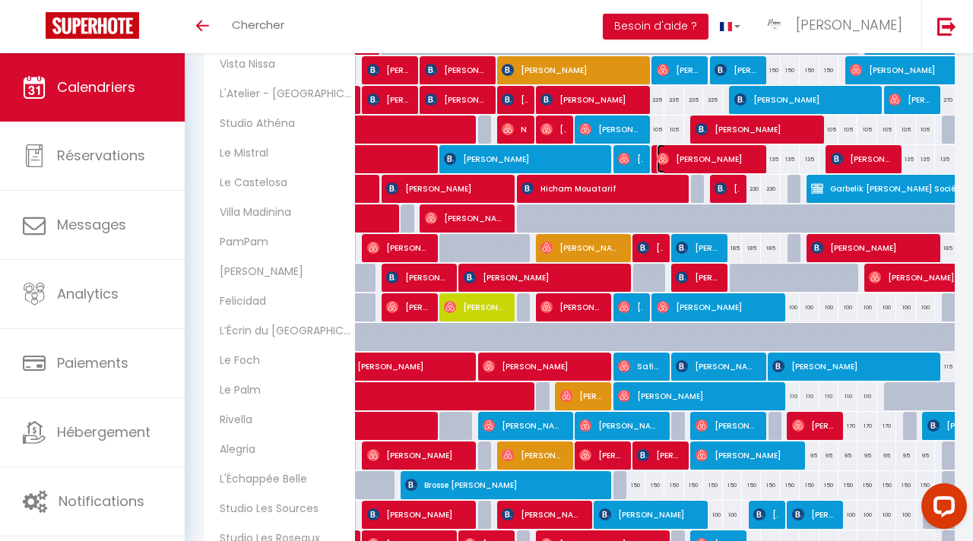
click at [728, 164] on span "[PERSON_NAME]" at bounding box center [707, 158] width 101 height 29
